Goal: Complete application form

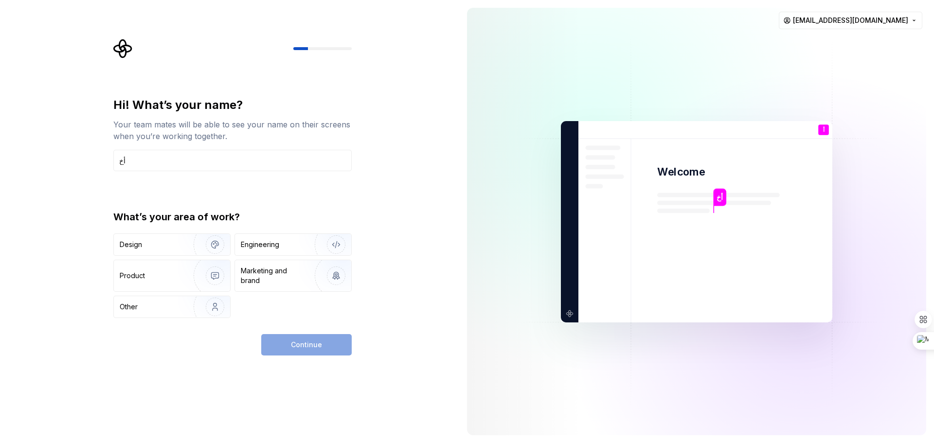
type input "أ"
type input "Hossam"
click at [264, 251] on div "Engineering" at bounding box center [293, 244] width 116 height 21
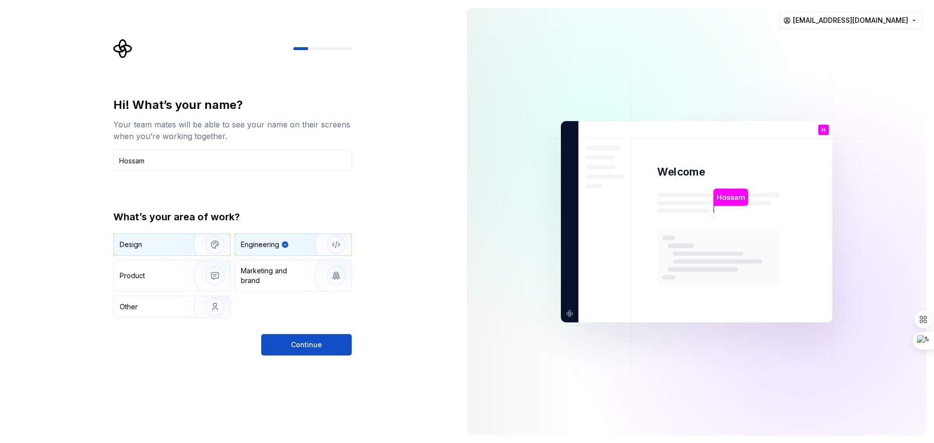
click at [165, 244] on div "Design" at bounding box center [150, 245] width 61 height 10
click at [292, 249] on div "Engineering" at bounding box center [279, 245] width 77 height 10
click at [302, 352] on button "Continue" at bounding box center [306, 344] width 91 height 21
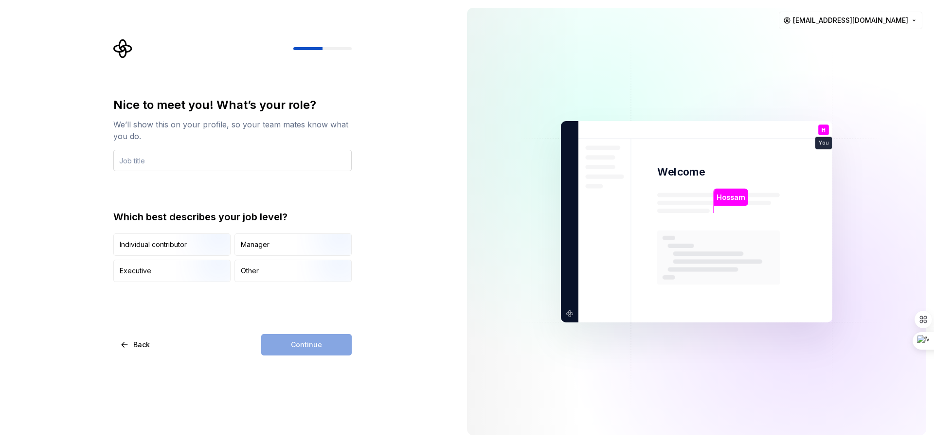
click at [155, 152] on input "text" at bounding box center [232, 160] width 238 height 21
type input "Flutter Developer"
click at [190, 248] on img "button" at bounding box center [207, 256] width 62 height 65
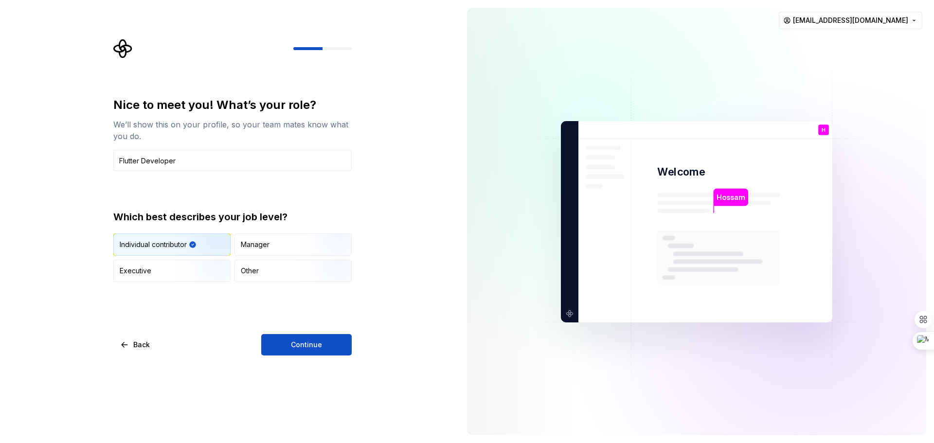
click at [190, 248] on img "button" at bounding box center [207, 256] width 62 height 65
click at [259, 269] on div "Other" at bounding box center [293, 270] width 116 height 21
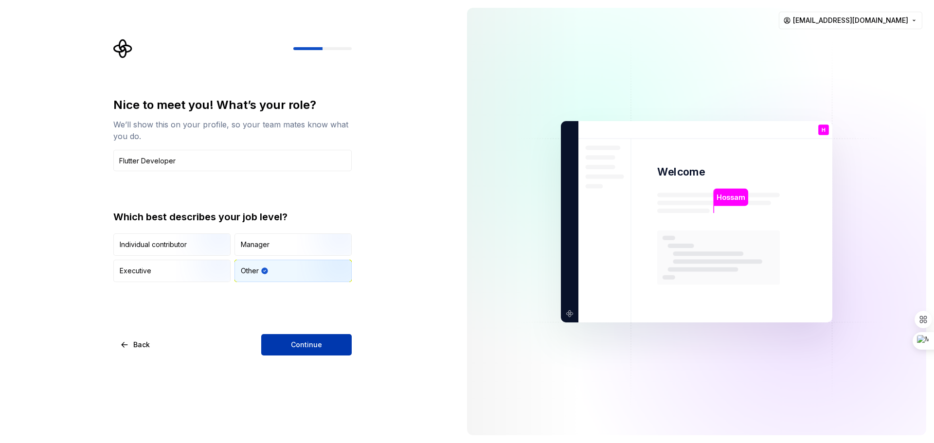
click at [282, 353] on button "Continue" at bounding box center [306, 344] width 91 height 21
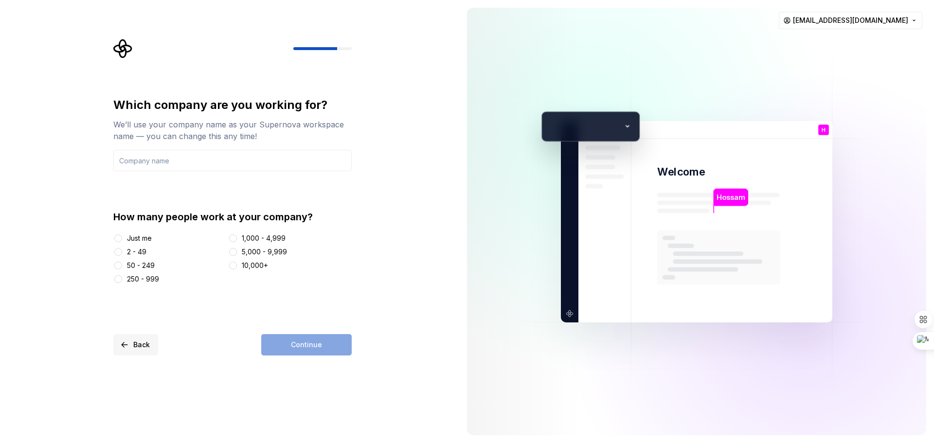
click at [124, 340] on button "Back" at bounding box center [135, 344] width 45 height 21
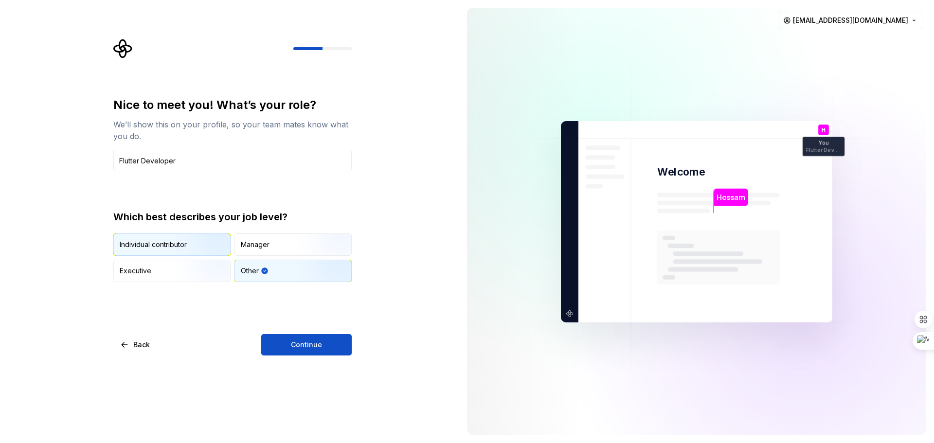
click at [159, 236] on div "Individual contributor" at bounding box center [172, 244] width 116 height 21
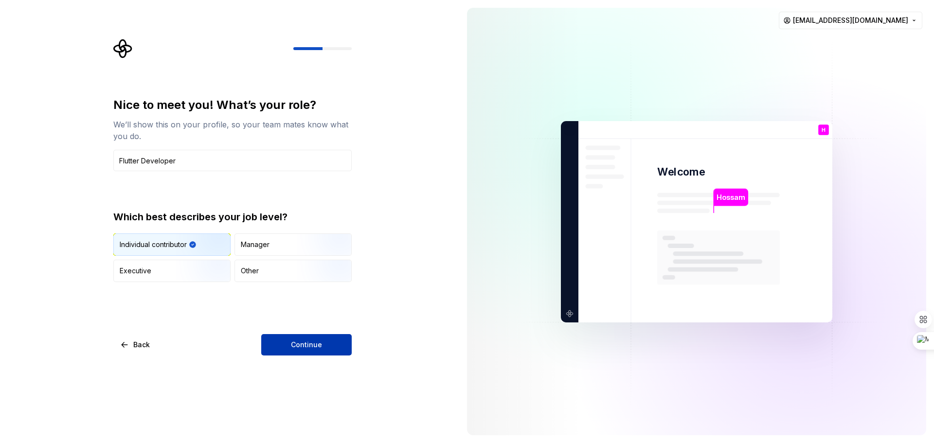
click at [294, 346] on span "Continue" at bounding box center [306, 345] width 31 height 10
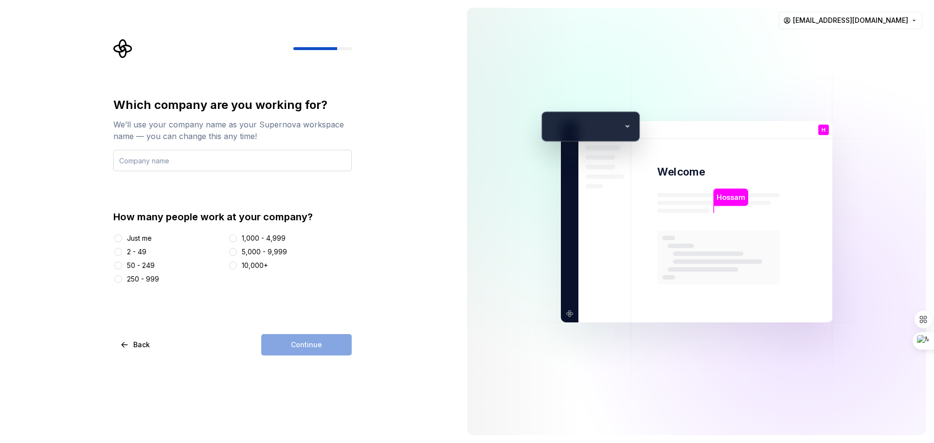
click at [154, 168] on input "text" at bounding box center [232, 160] width 238 height 21
type input "TO Digital"
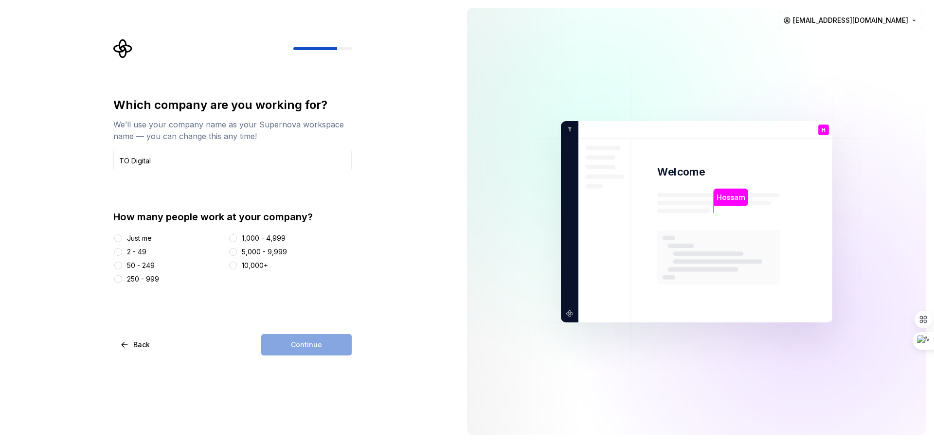
click at [141, 237] on div "Just me" at bounding box center [139, 239] width 25 height 10
click at [122, 237] on button "Just me" at bounding box center [118, 239] width 8 height 8
click at [319, 342] on span "Continue" at bounding box center [306, 345] width 31 height 10
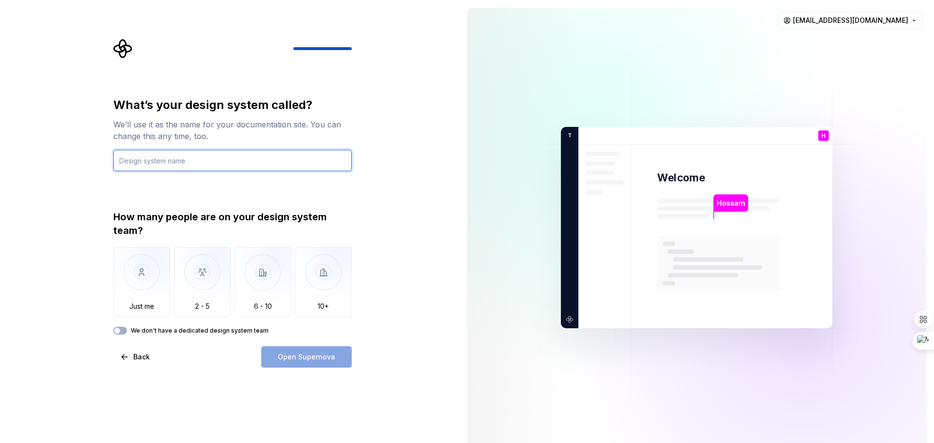
click at [245, 158] on input "text" at bounding box center [232, 160] width 238 height 21
type input "ALAmal"
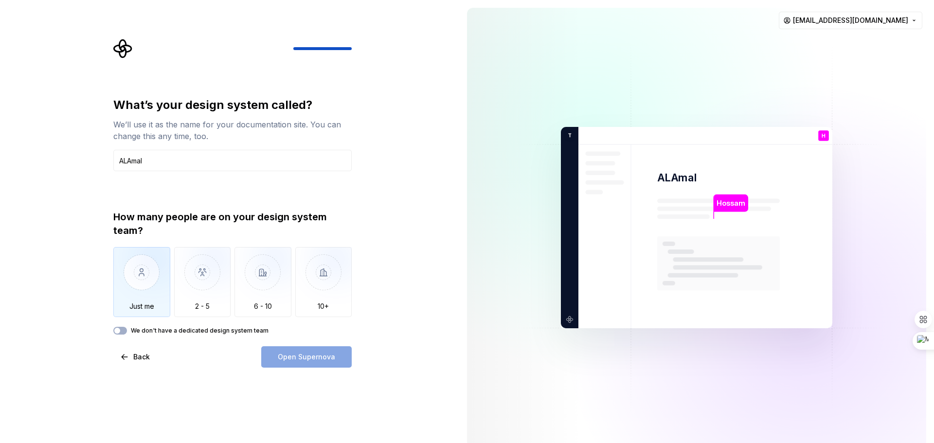
click at [141, 264] on img "button" at bounding box center [141, 279] width 57 height 65
click at [204, 335] on div "What’s your design system called? We’ll use it as the name for your documentati…" at bounding box center [232, 232] width 238 height 271
click at [280, 354] on span "Open Supernova" at bounding box center [306, 357] width 57 height 10
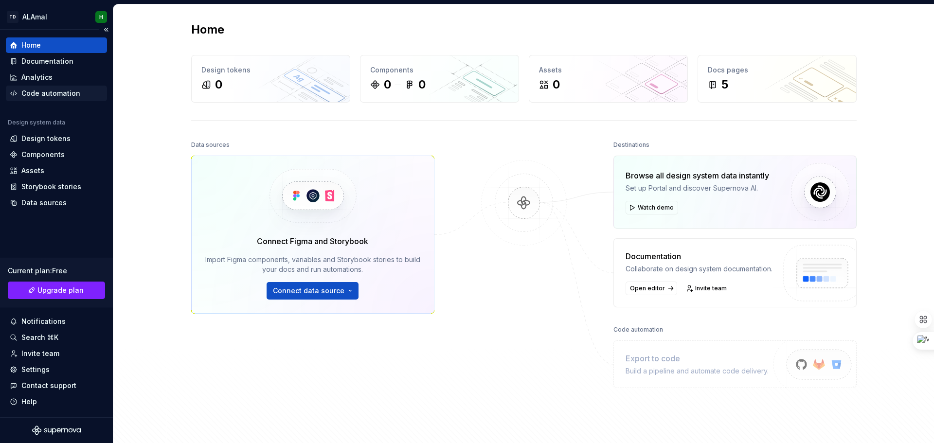
click at [41, 98] on div "Code automation" at bounding box center [56, 94] width 101 height 16
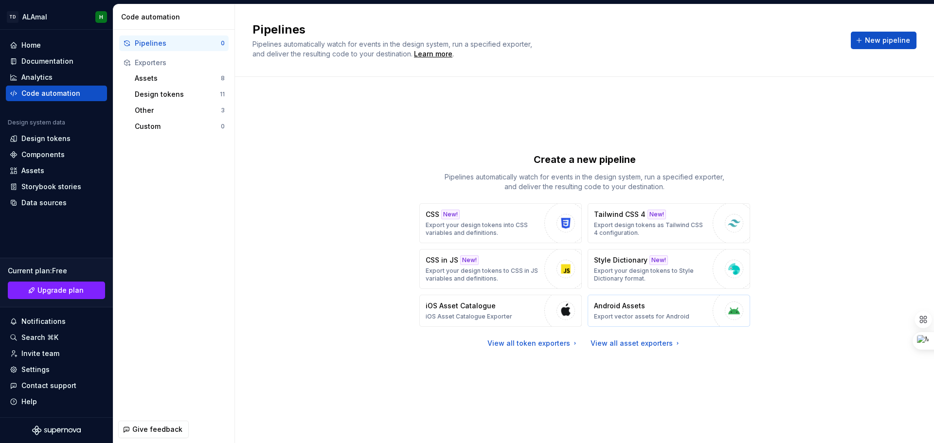
click at [616, 302] on p "Android Assets" at bounding box center [619, 306] width 51 height 10
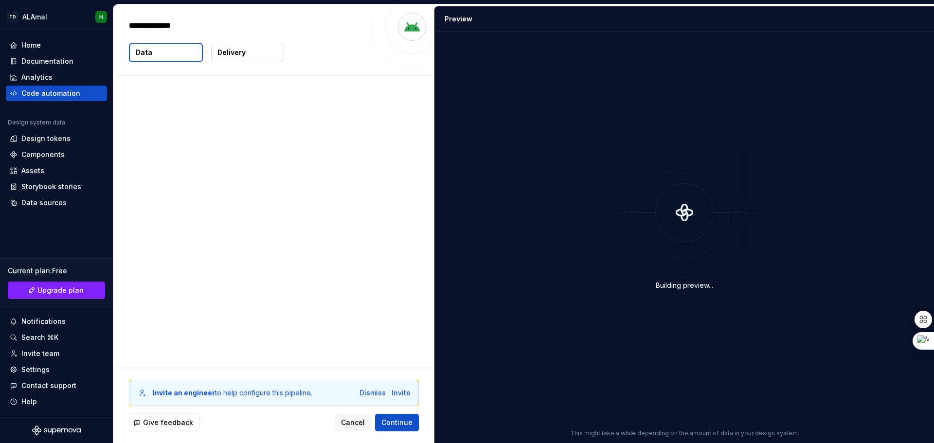
type textarea "*"
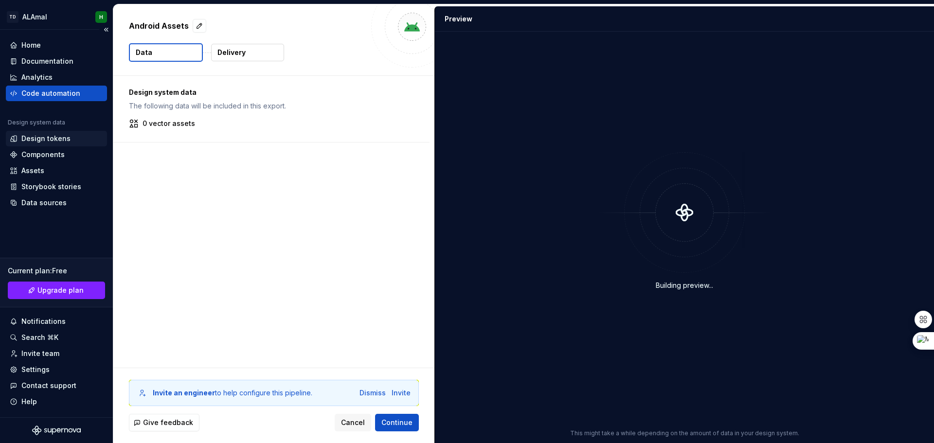
click at [41, 141] on div "Design tokens" at bounding box center [45, 139] width 49 height 10
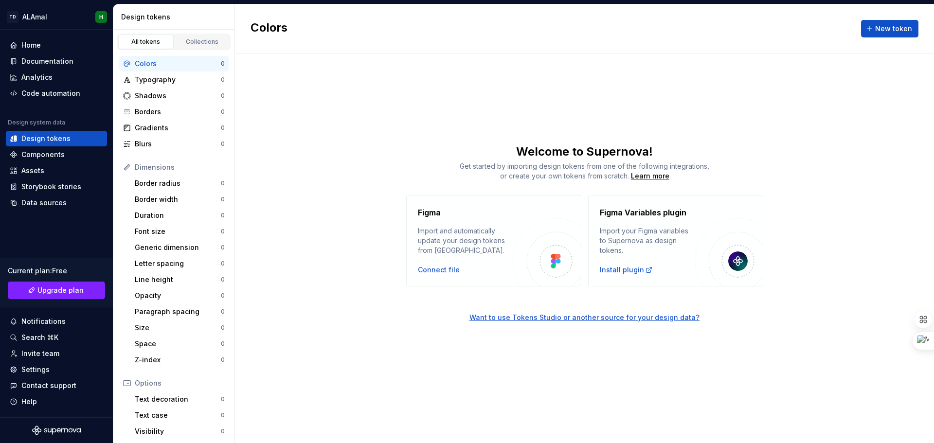
click at [450, 232] on div "Import and automatically update your design tokens from [GEOGRAPHIC_DATA]." at bounding box center [465, 240] width 95 height 29
